Goal: Information Seeking & Learning: Learn about a topic

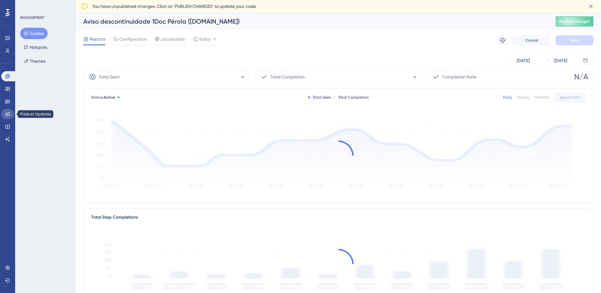
click at [6, 116] on icon at bounding box center [7, 114] width 5 height 5
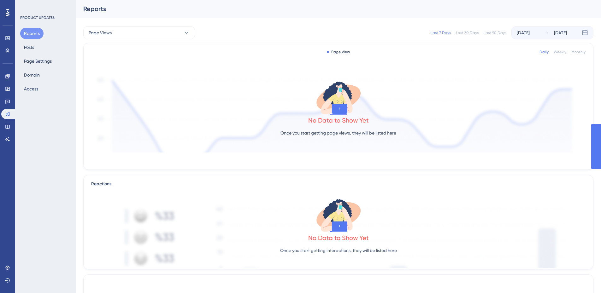
click at [38, 48] on div "Reports Posts Page Settings Domain Access" at bounding box center [45, 61] width 51 height 67
click at [33, 47] on button "Posts" at bounding box center [29, 47] width 18 height 11
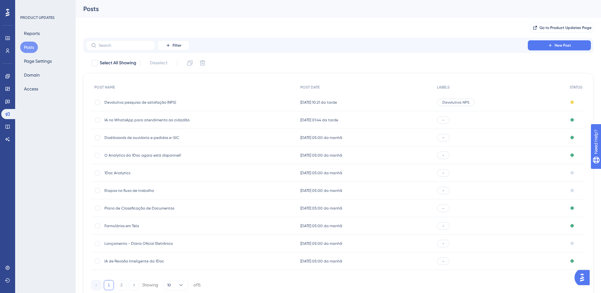
click at [119, 101] on span "Devolutiva pesquisa de satisfação (NPS)" at bounding box center [154, 102] width 101 height 5
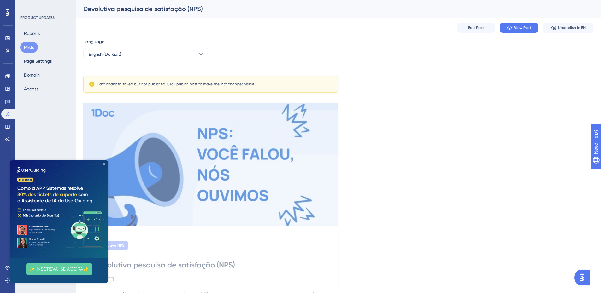
click at [105, 163] on icon "Close Preview" at bounding box center [104, 164] width 3 height 3
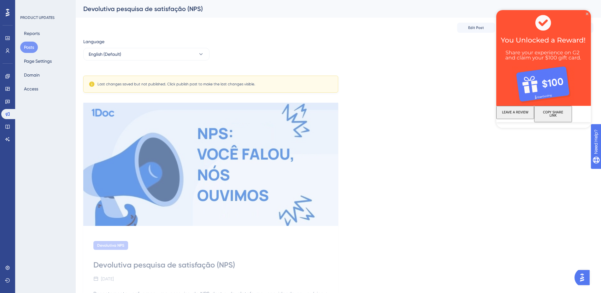
click at [587, 12] on img at bounding box center [543, 58] width 95 height 96
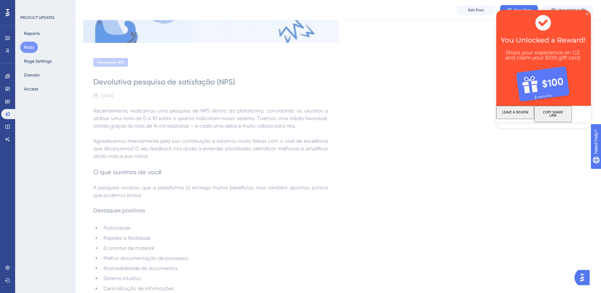
scroll to position [189, 0]
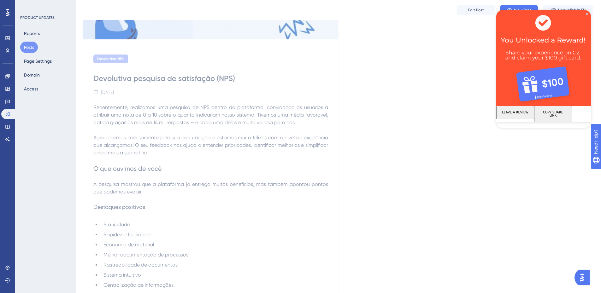
drag, startPoint x: 196, startPoint y: 199, endPoint x: 191, endPoint y: 210, distance: 12.1
click at [166, 172] on h2 "O que ouvimos de você" at bounding box center [210, 168] width 235 height 9
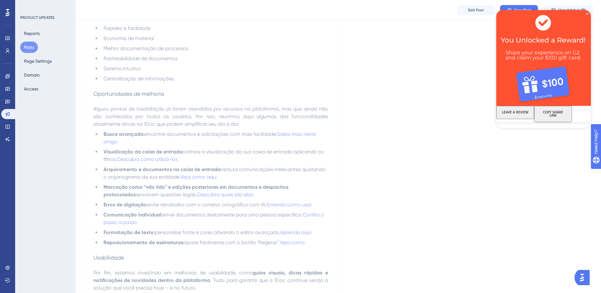
scroll to position [410, 0]
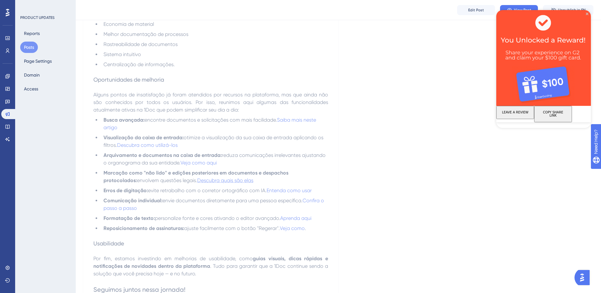
click at [212, 181] on span "Descubra quais são elas" at bounding box center [225, 181] width 56 height 6
